Goal: Information Seeking & Learning: Learn about a topic

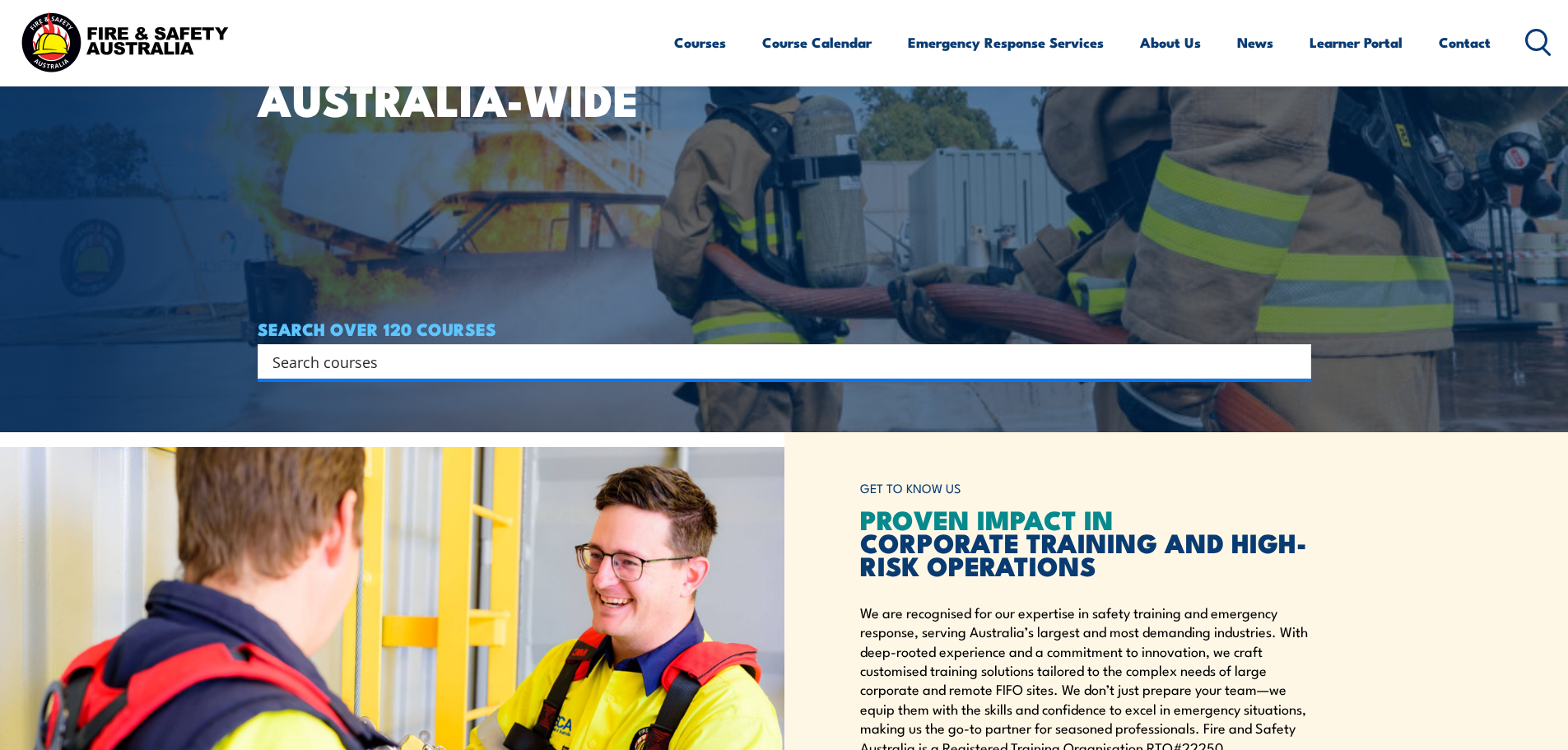
scroll to position [329, 0]
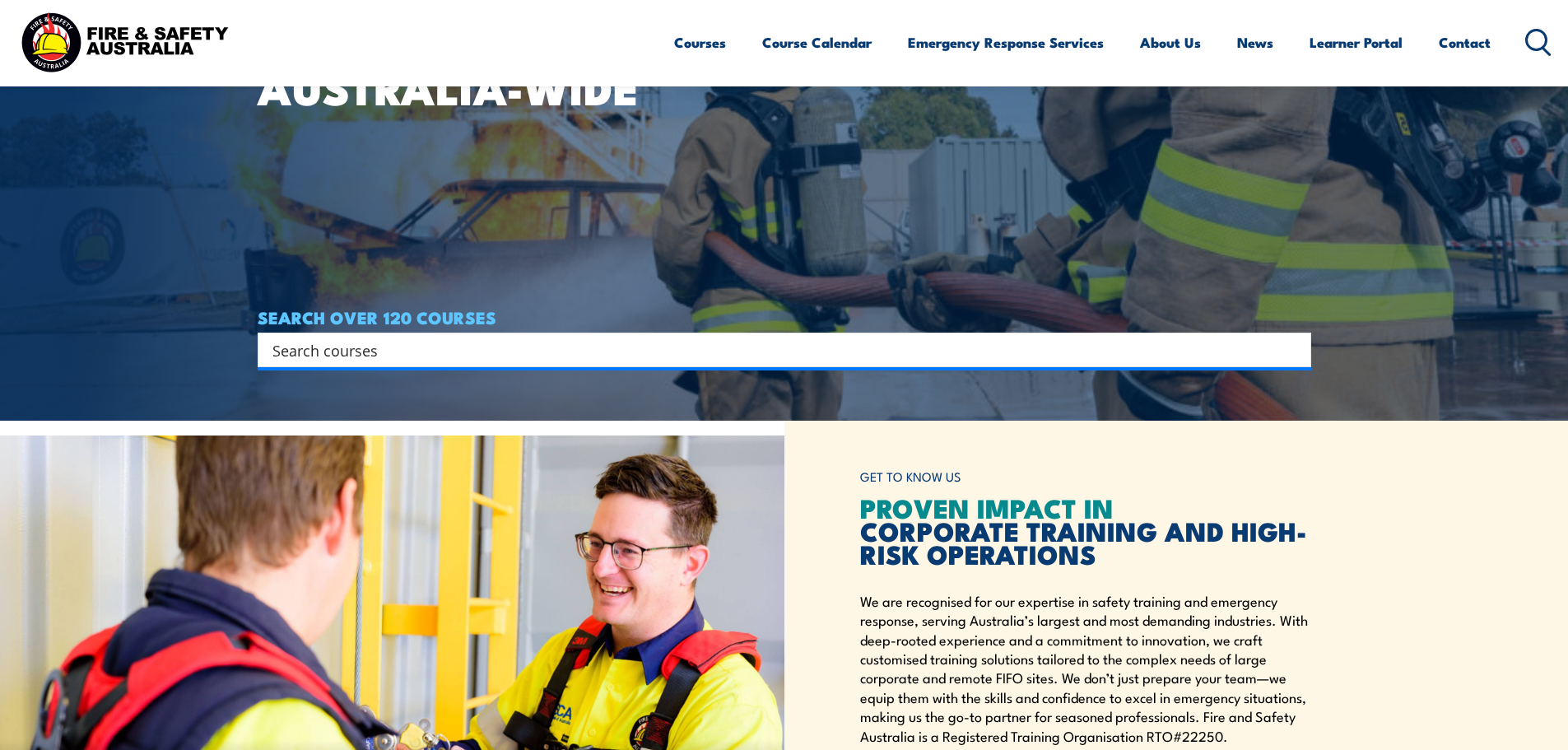
click at [737, 334] on div "Search" at bounding box center [784, 350] width 1054 height 35
click at [742, 356] on input "Search input" at bounding box center [774, 350] width 1003 height 24
paste input "PUAFER005"
type input "PUAFER005"
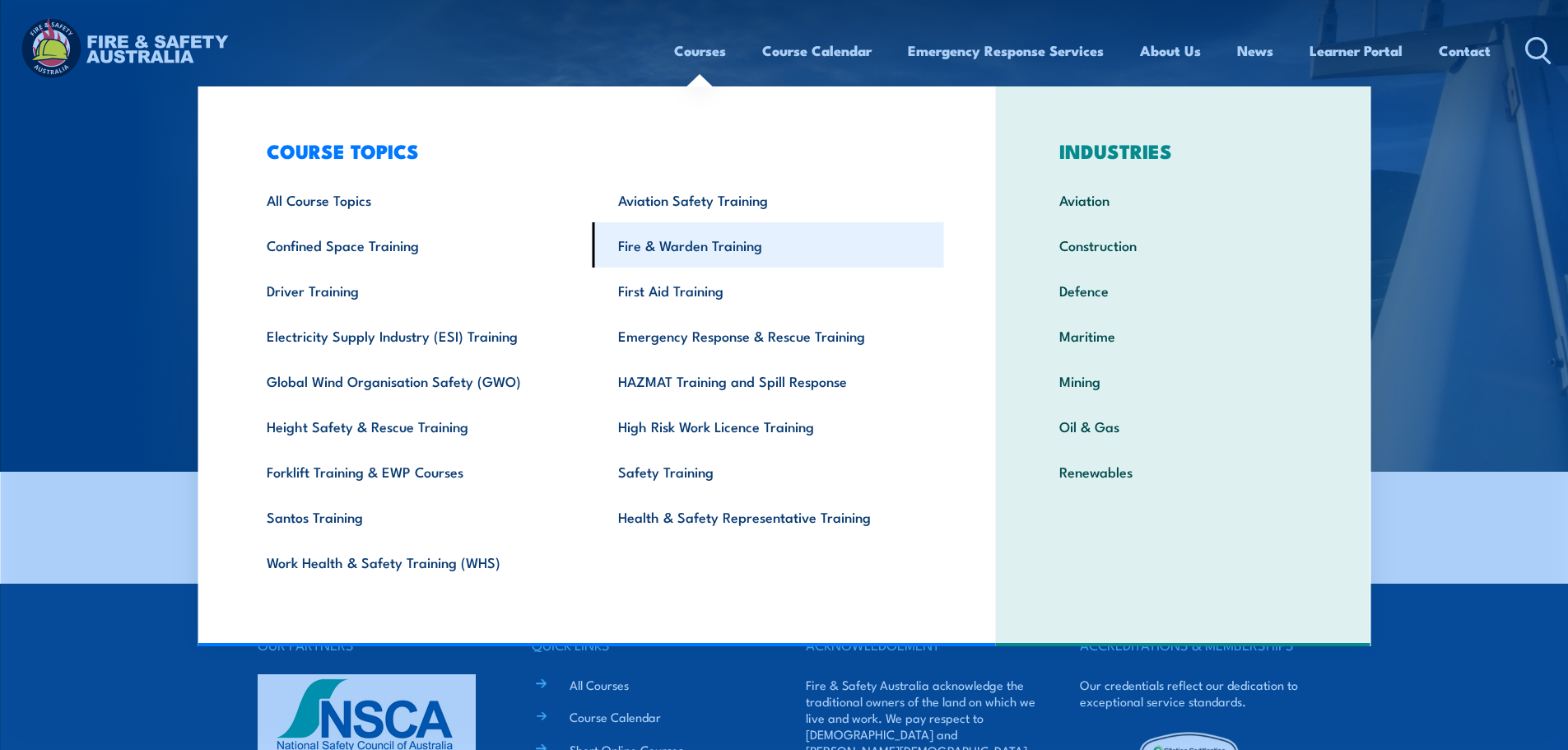
click at [734, 253] on link "Fire & Warden Training" at bounding box center [768, 245] width 351 height 45
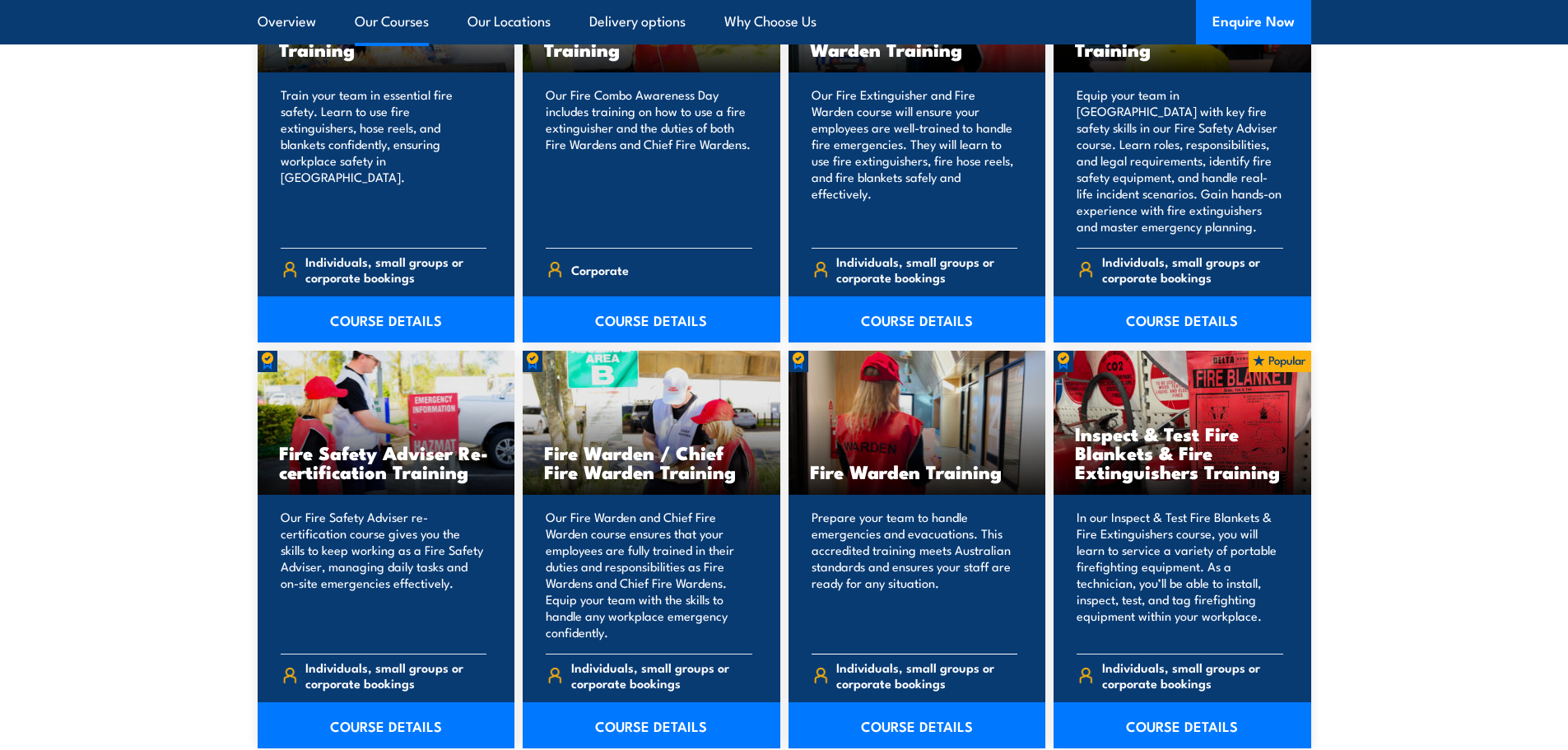
scroll to position [2140, 0]
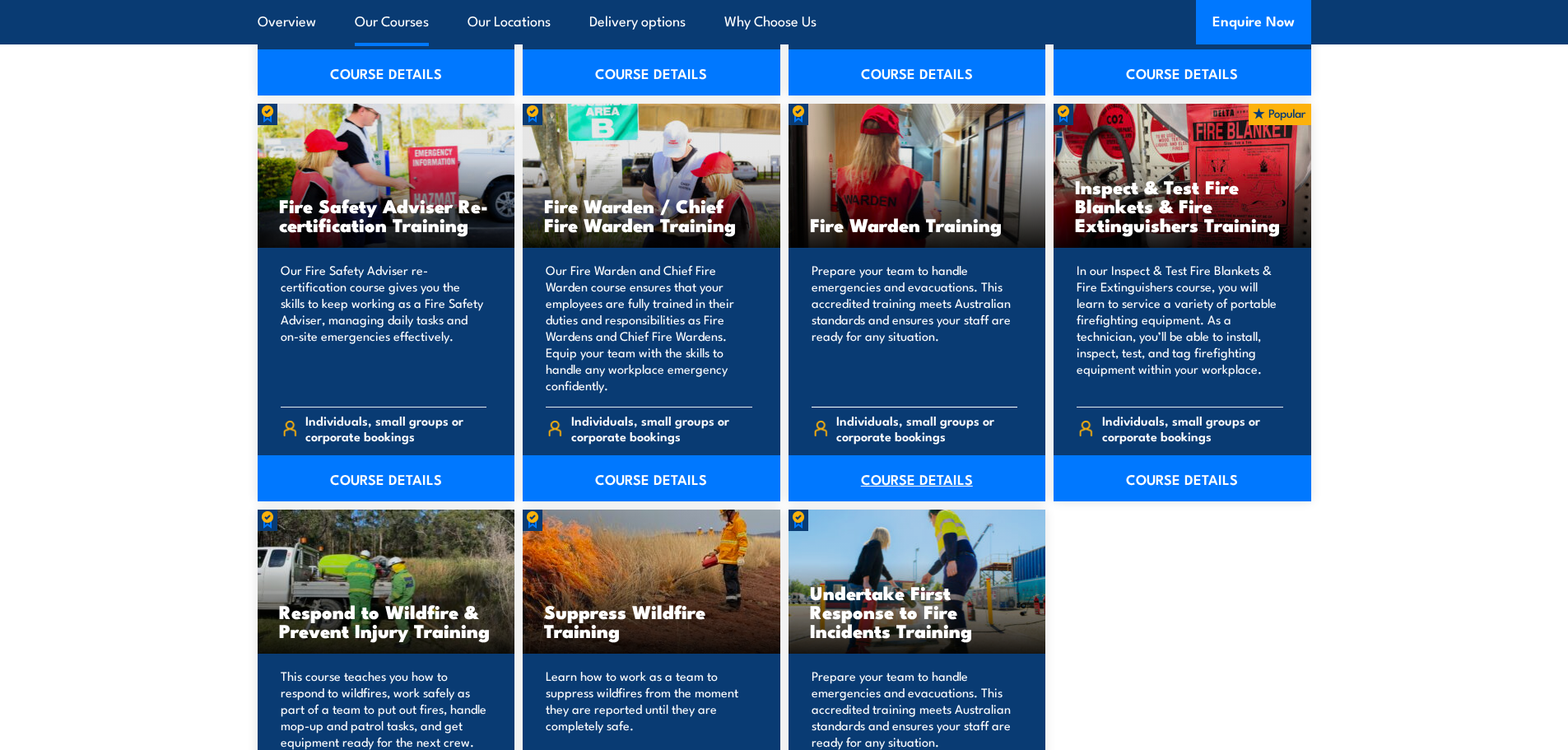
click at [927, 471] on link "COURSE DETAILS" at bounding box center [917, 478] width 257 height 46
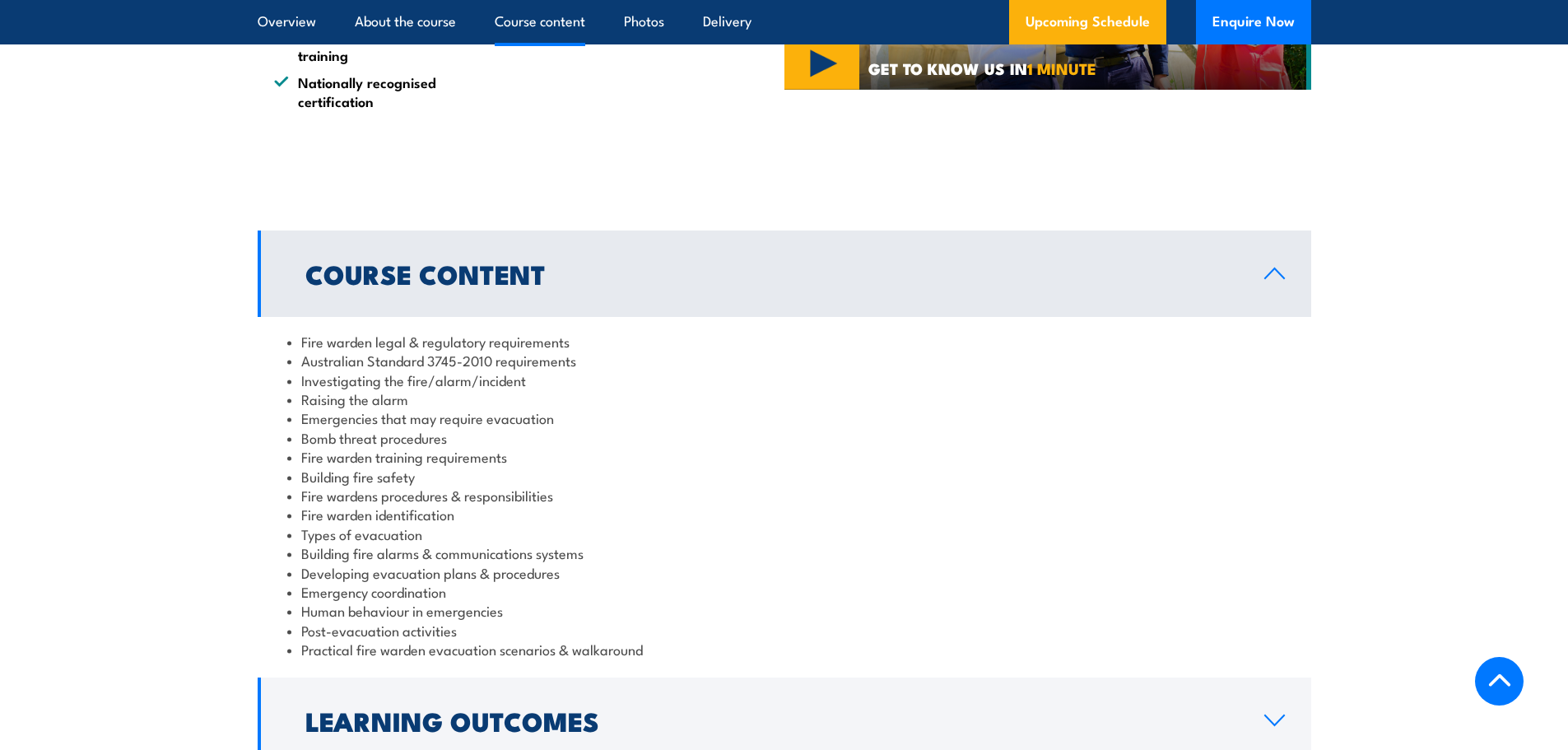
scroll to position [1728, 0]
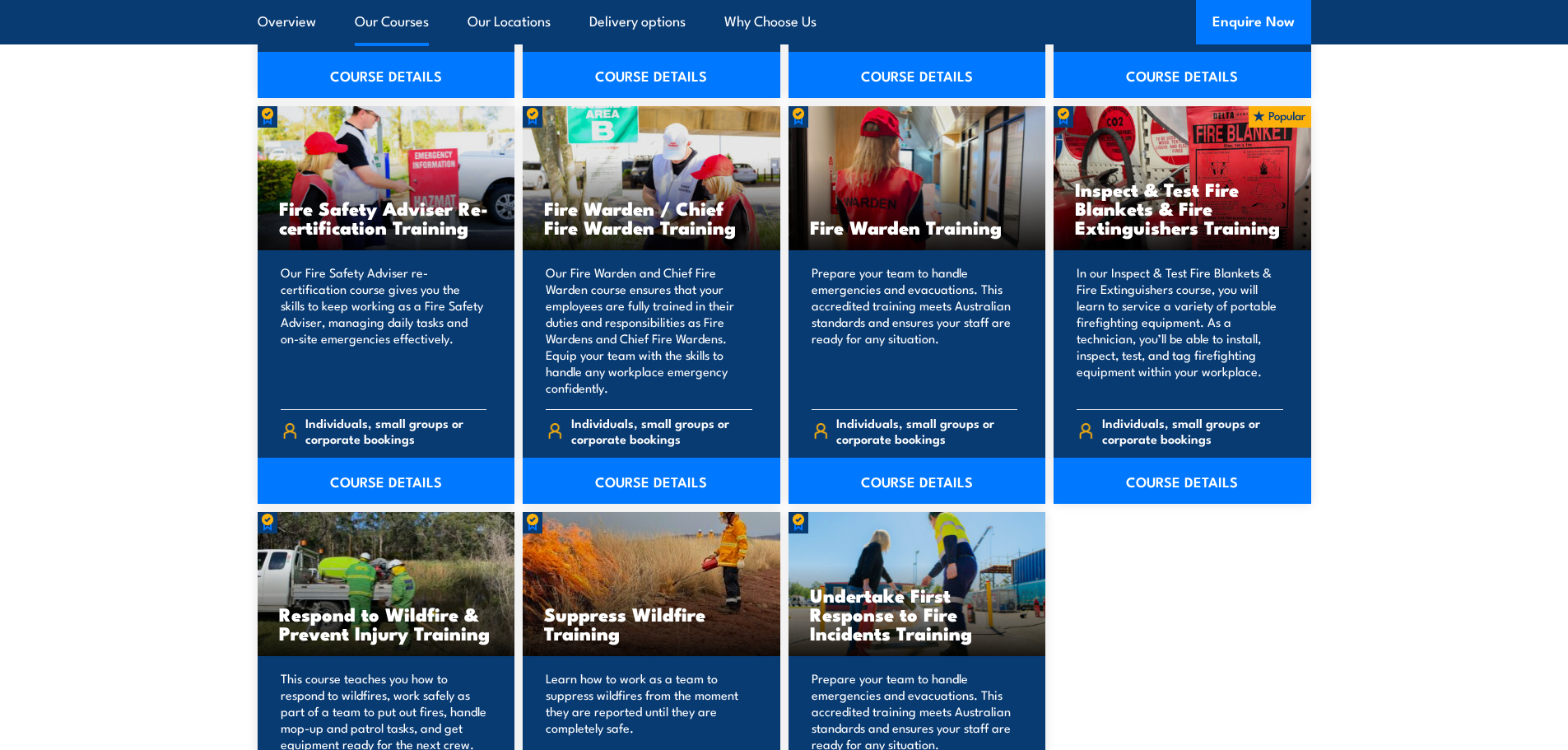
scroll to position [2140, 0]
